Goal: Task Accomplishment & Management: Manage account settings

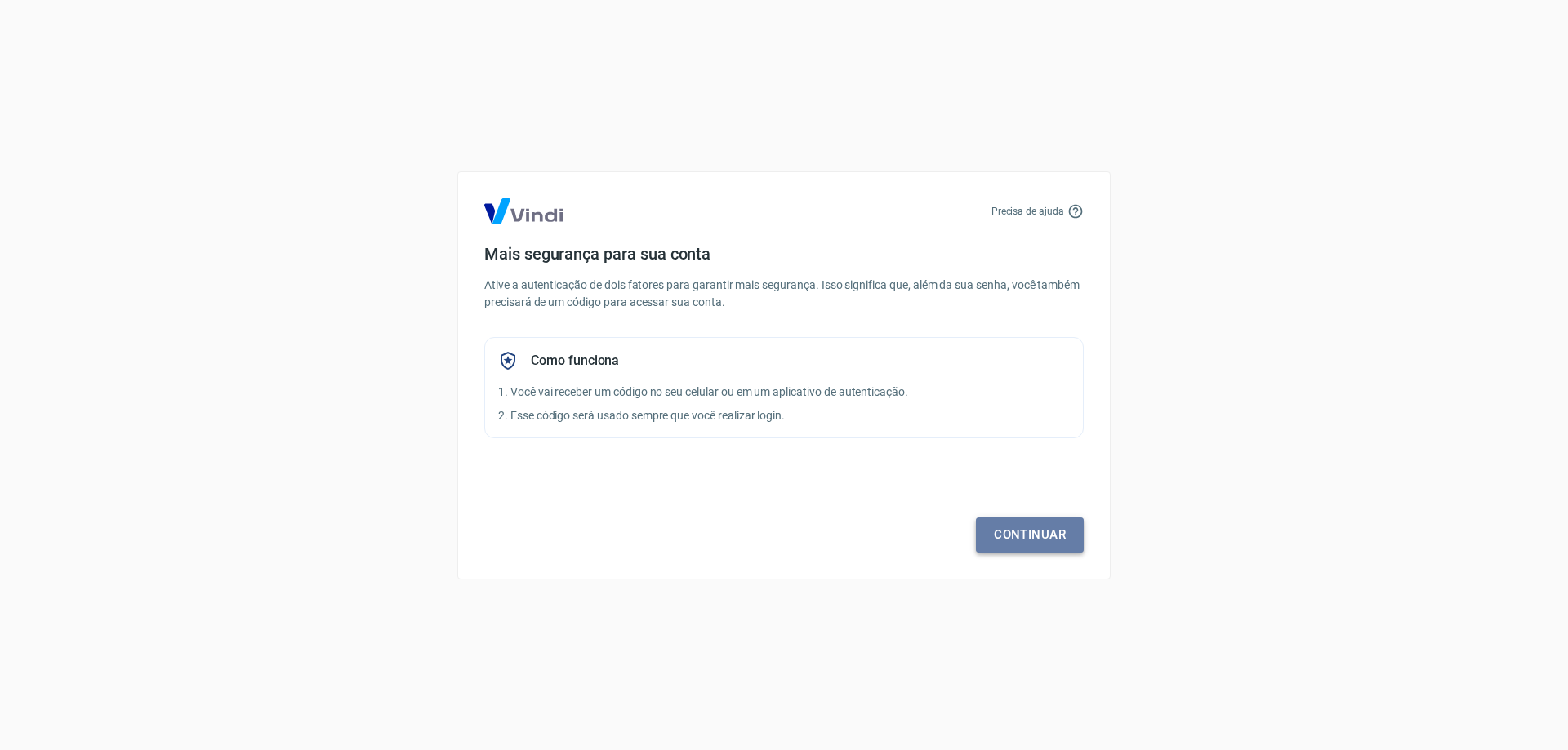
click at [1033, 538] on link "Continuar" at bounding box center [1029, 534] width 107 height 35
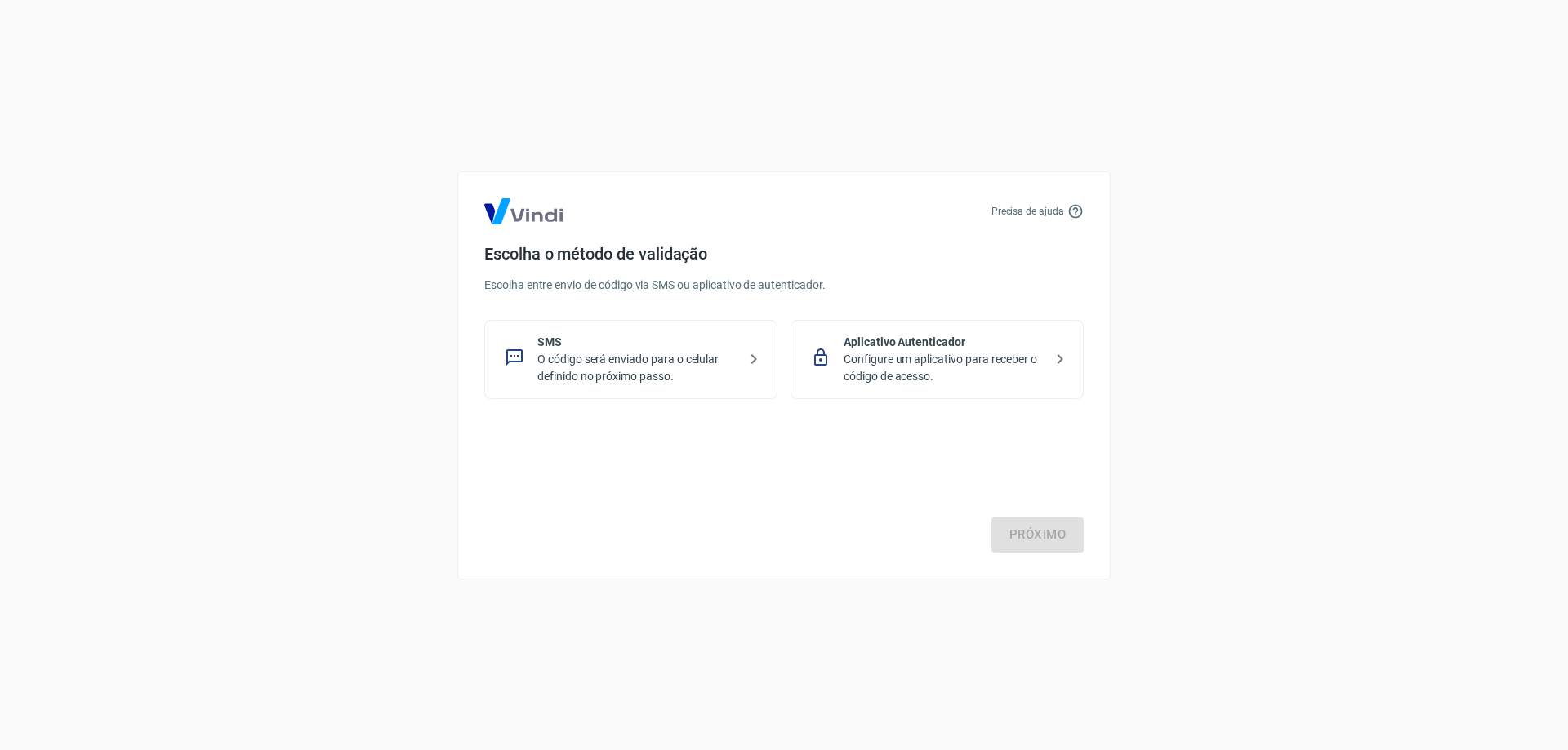
click at [667, 365] on p "O código será enviado para o celular definido no próximo passo." at bounding box center [637, 368] width 200 height 35
click at [1050, 532] on link "Próximo" at bounding box center [1037, 534] width 93 height 35
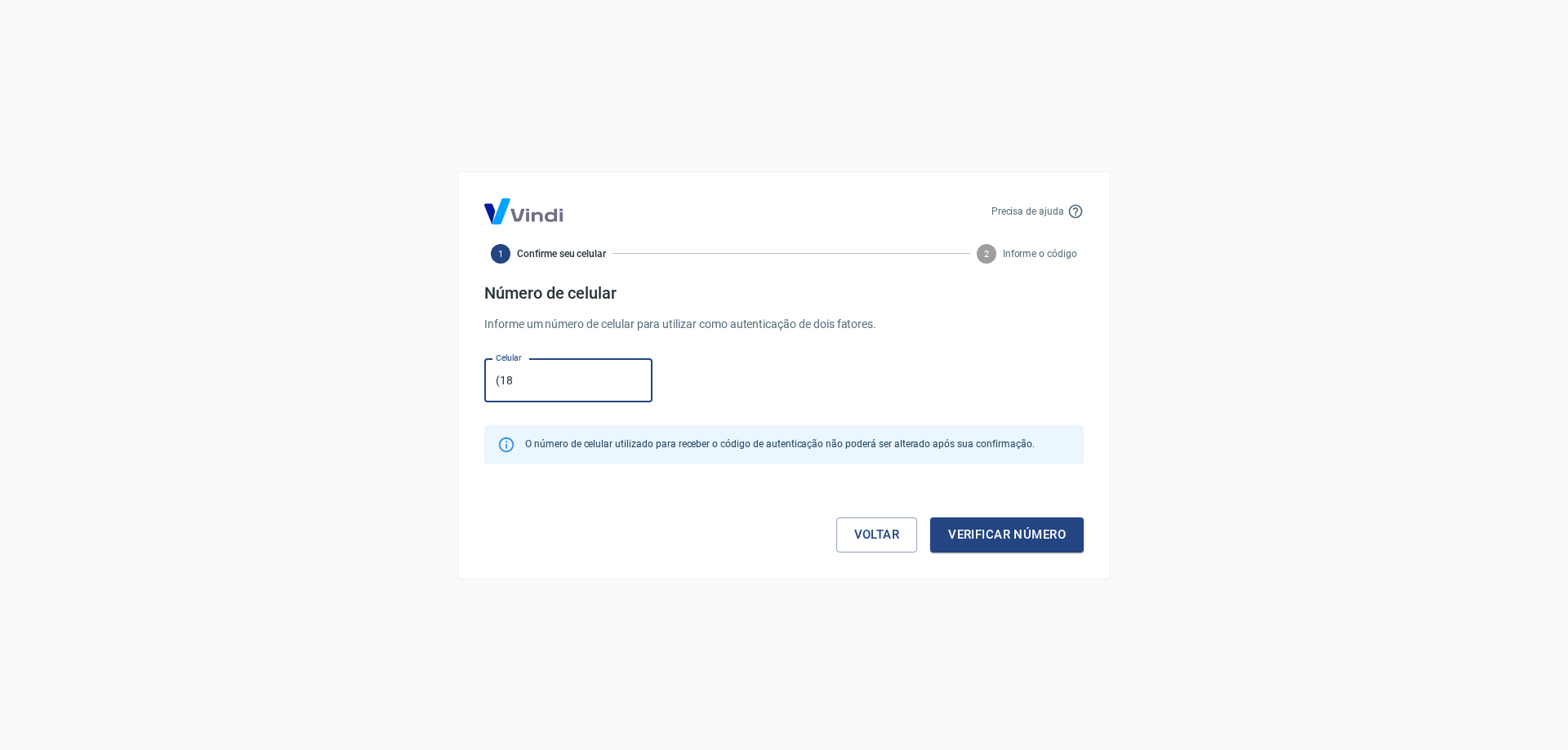
type input "(1"
type input "[PHONE_NUMBER]"
click at [1018, 533] on button "Verificar número" at bounding box center [1006, 534] width 153 height 35
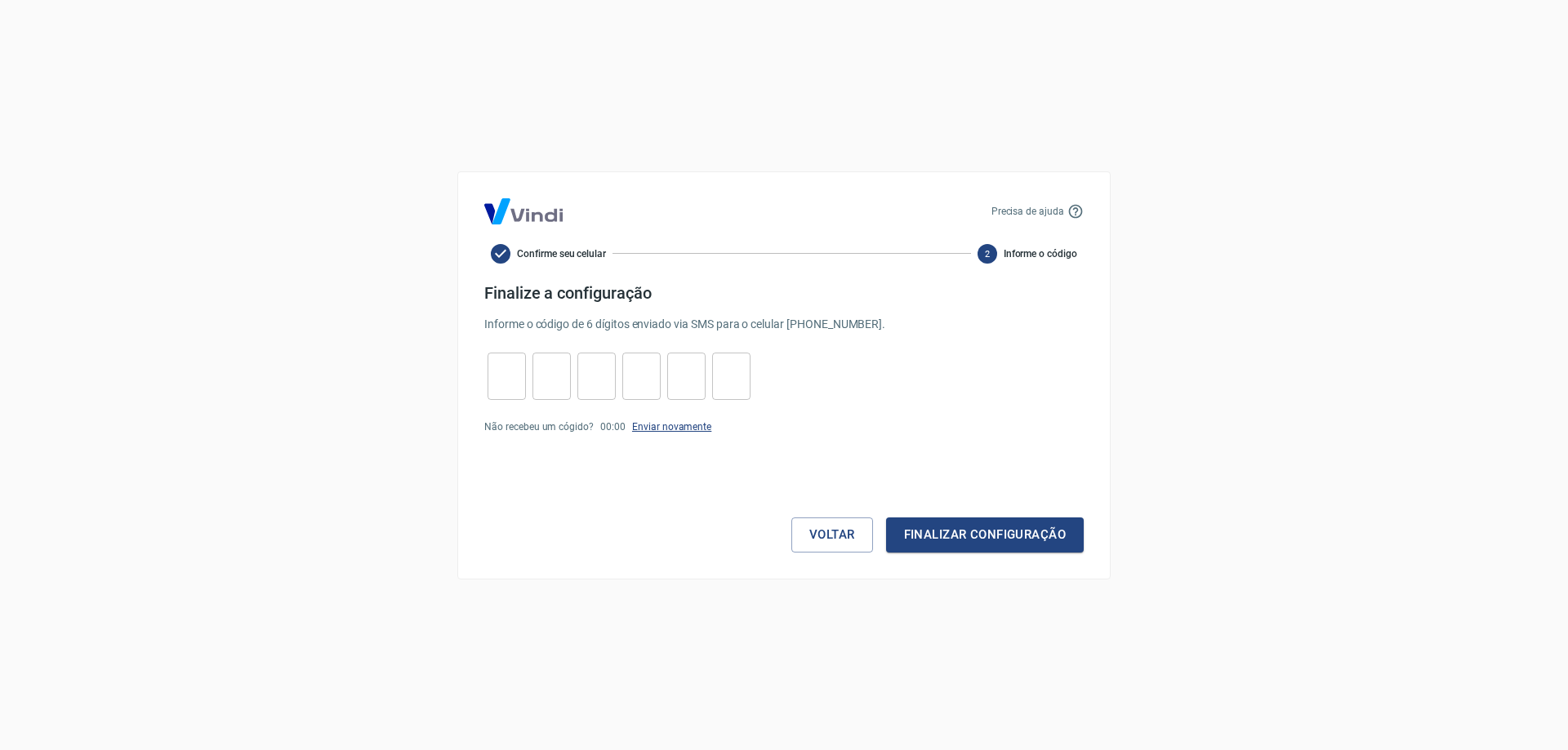
click at [665, 428] on link "Enviar novamente" at bounding box center [671, 427] width 79 height 11
click at [515, 385] on input "tel" at bounding box center [506, 376] width 38 height 35
type input "5"
type input "0"
type input "8"
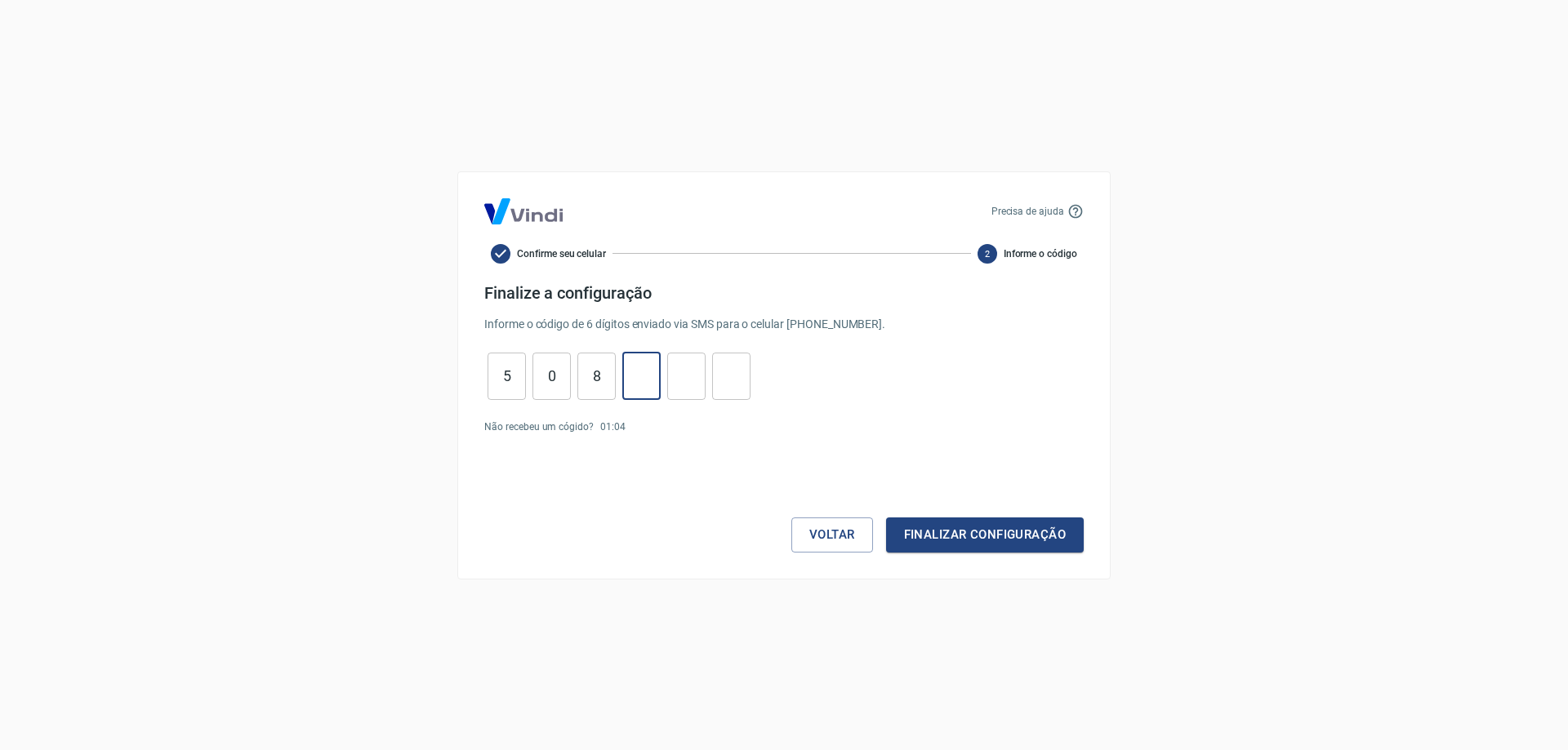
type input "9"
type input "6"
type input "1"
click at [940, 545] on button "Finalizar configuração" at bounding box center [984, 534] width 197 height 35
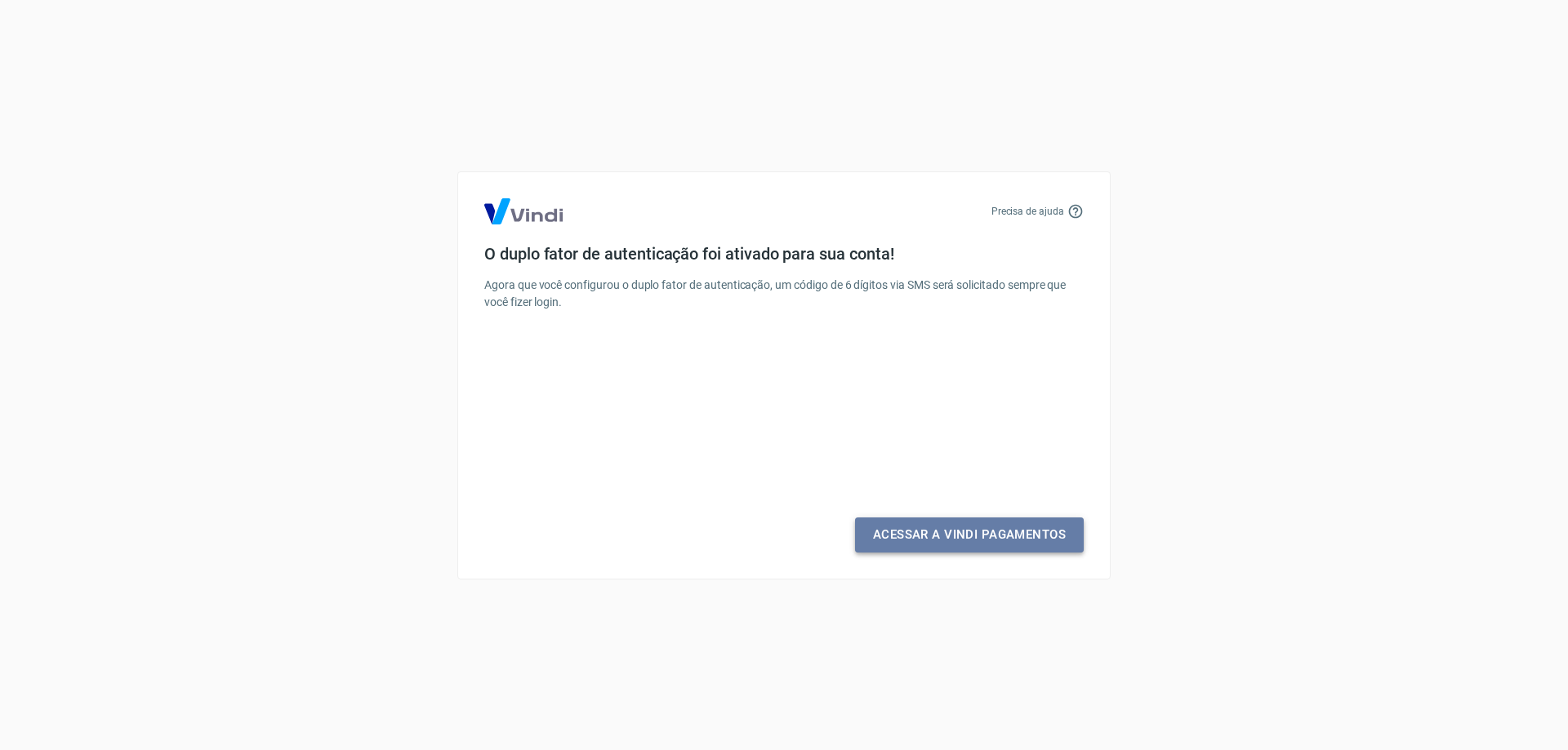
click at [940, 540] on link "Acessar a Vindi Pagamentos" at bounding box center [969, 534] width 229 height 35
